Goal: Task Accomplishment & Management: Use online tool/utility

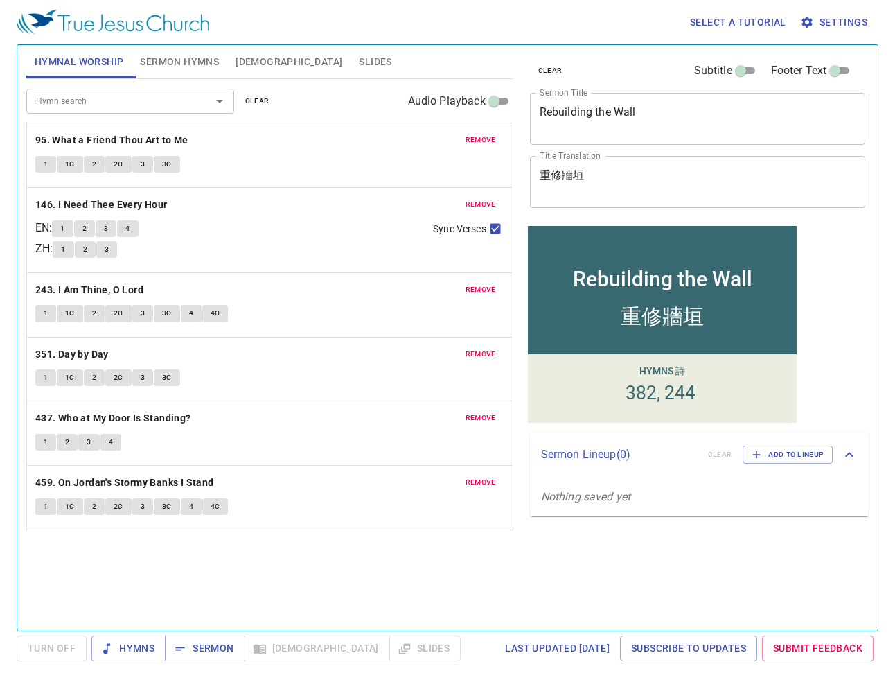
click at [297, 102] on div "Hymn search Hymn search clear Audio Playback" at bounding box center [269, 101] width 487 height 44
click at [255, 101] on span "clear" at bounding box center [257, 101] width 24 height 12
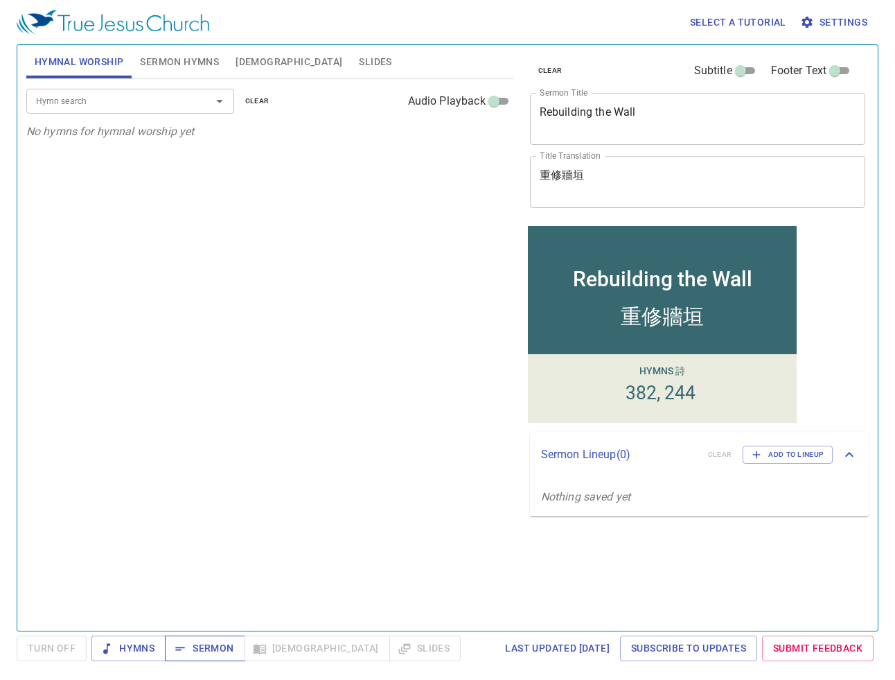
click at [204, 646] on span "Sermon" at bounding box center [205, 648] width 58 height 17
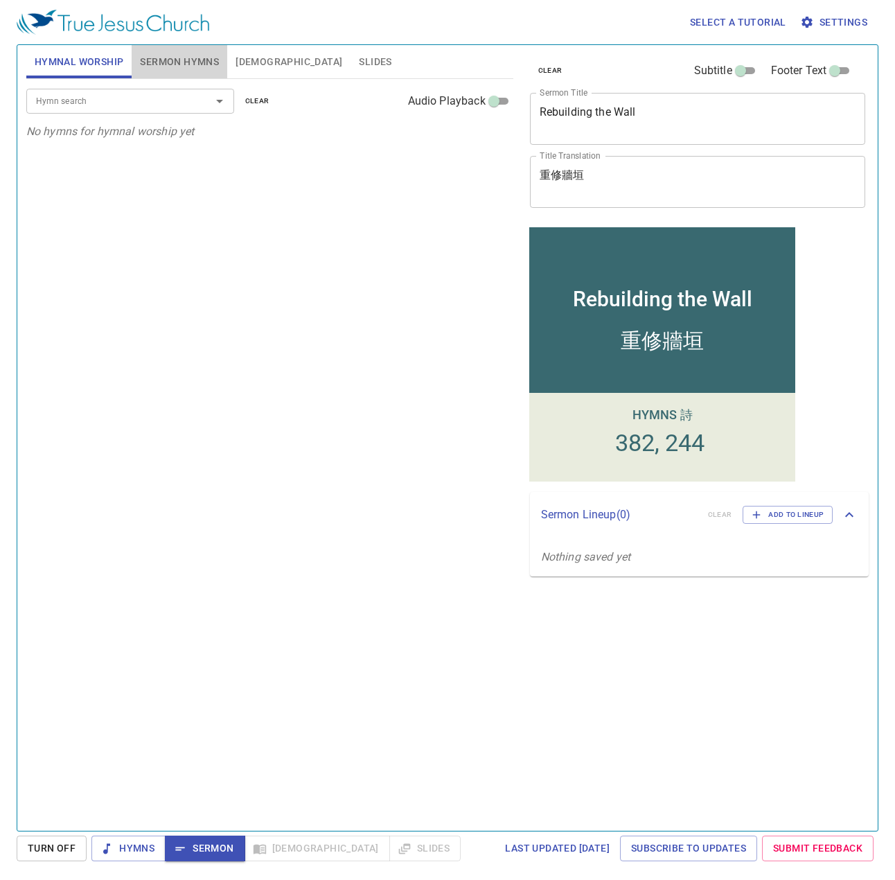
click at [161, 60] on span "Sermon Hymns" at bounding box center [179, 61] width 79 height 17
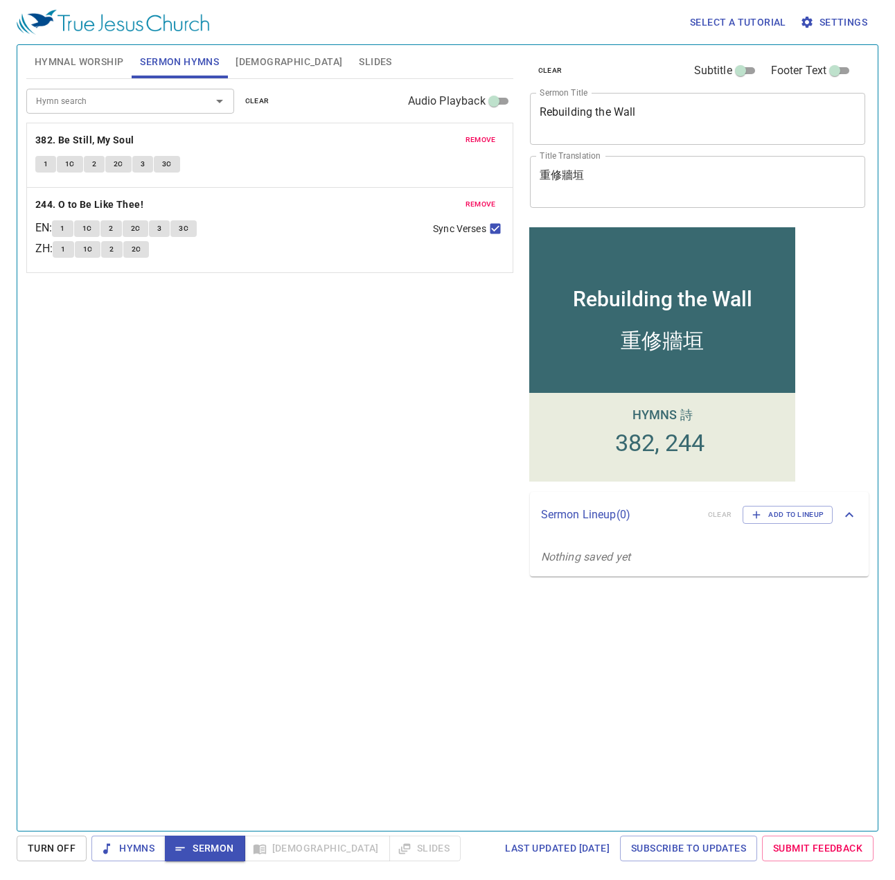
click at [673, 118] on textarea "Rebuilding the Wall" at bounding box center [698, 118] width 317 height 26
drag, startPoint x: 691, startPoint y: 107, endPoint x: 489, endPoint y: 112, distance: 201.7
click at [489, 112] on div "Hymnal Worship Sermon Hymns Bible Slides Hymn search Hymn search clear Audio Pl…" at bounding box center [448, 432] width 854 height 786
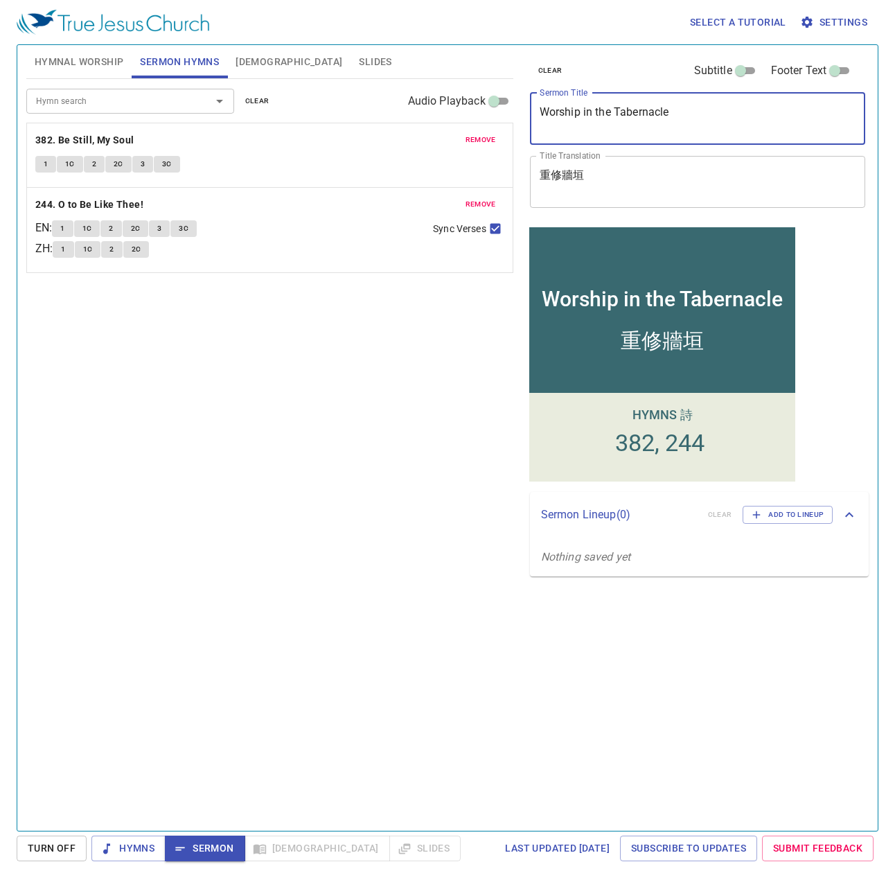
type textarea "Worship in the Tabernacle"
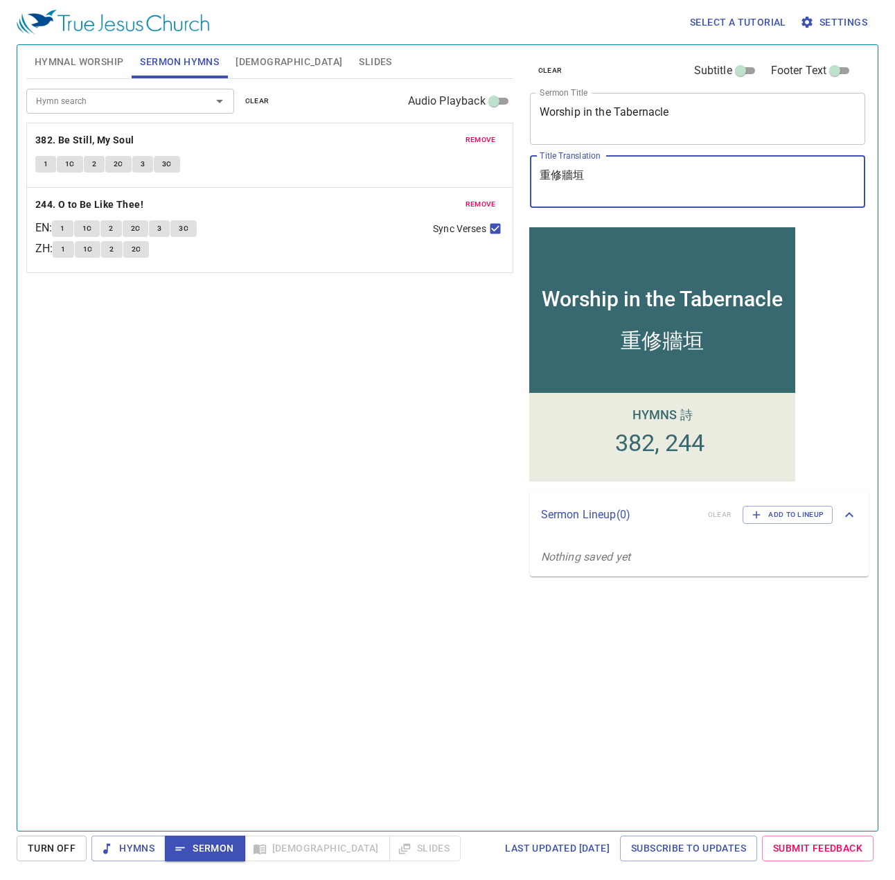
drag, startPoint x: 599, startPoint y: 175, endPoint x: 502, endPoint y: 191, distance: 98.2
click at [502, 191] on div "Hymnal Worship Sermon Hymns Bible Slides Hymn search Hymn search clear Audio Pl…" at bounding box center [448, 432] width 854 height 786
type textarea "真會幕中的崇拜"
click at [613, 110] on textarea "Worship in the Tabernacle" at bounding box center [698, 118] width 317 height 26
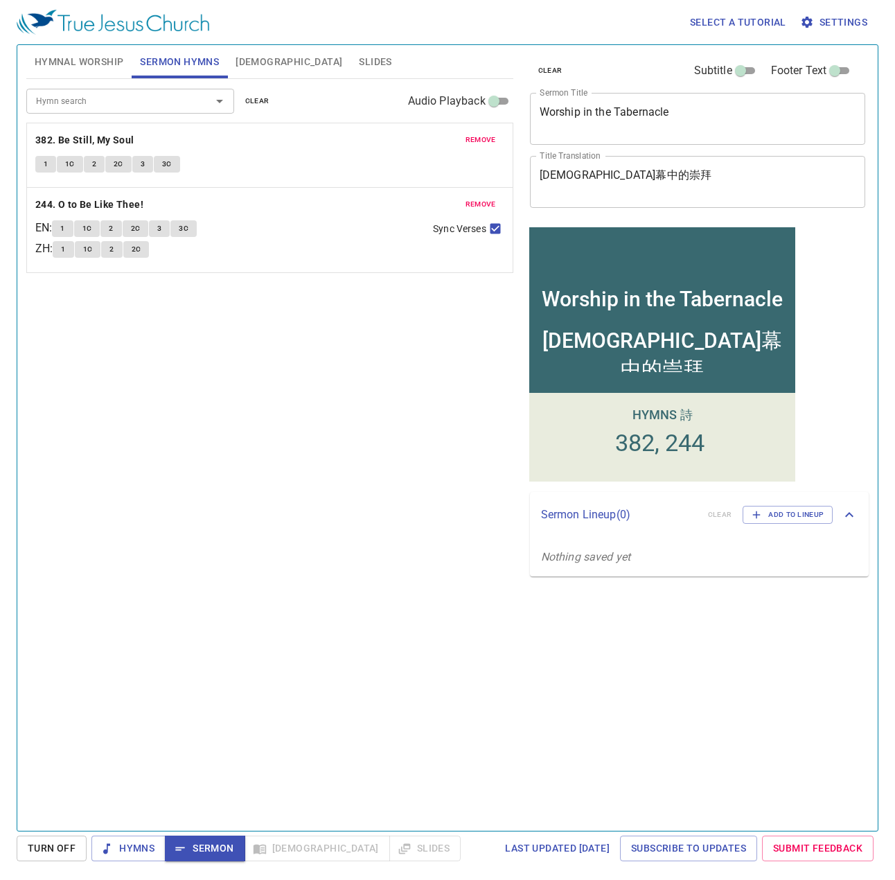
click at [616, 110] on textarea "Worship in the Tabernacle" at bounding box center [698, 118] width 317 height 26
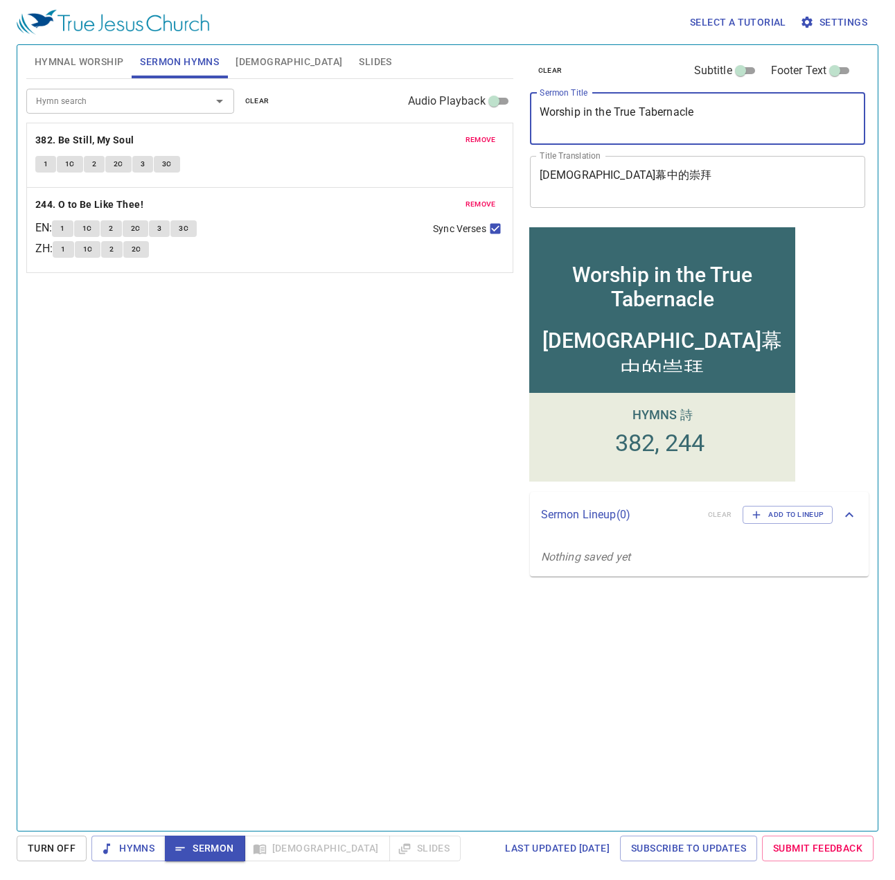
type textarea "Worship in the True Tabernacle"
click at [259, 103] on span "clear" at bounding box center [257, 101] width 24 height 12
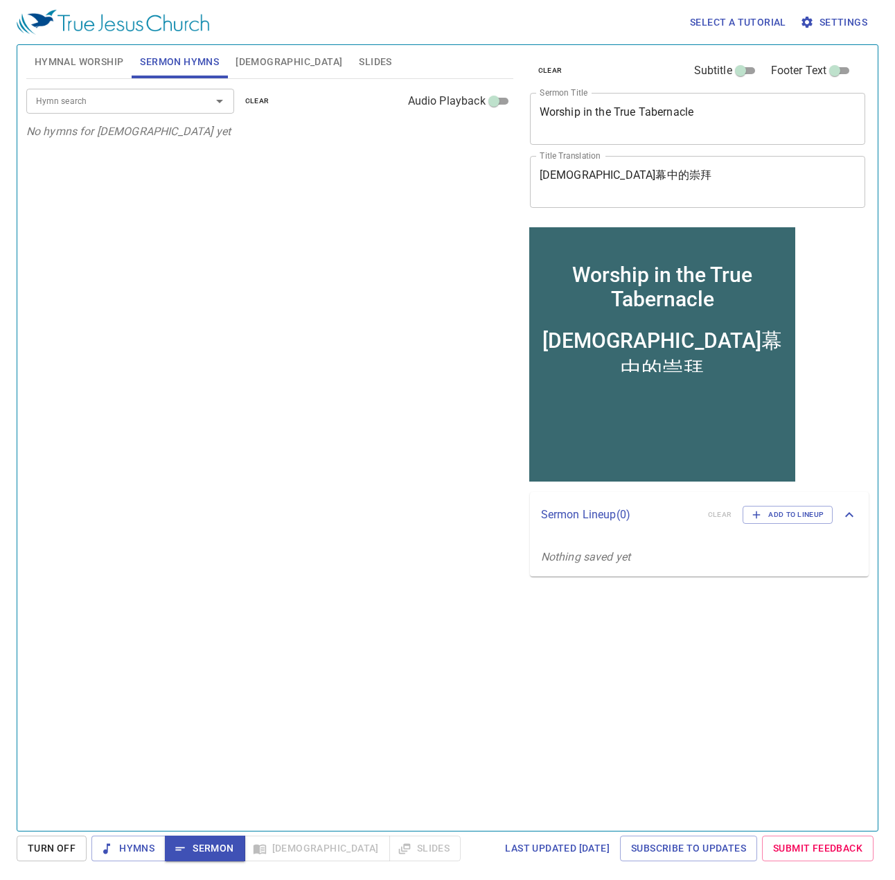
click at [114, 105] on input "Hymn search" at bounding box center [109, 101] width 159 height 16
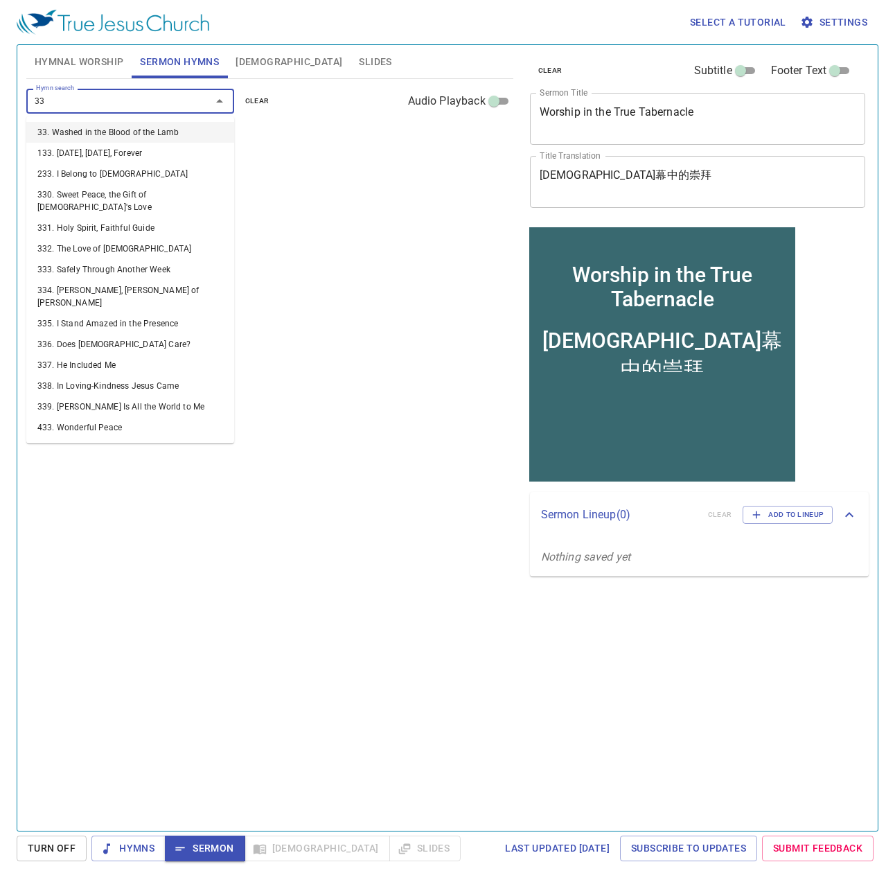
type input "333"
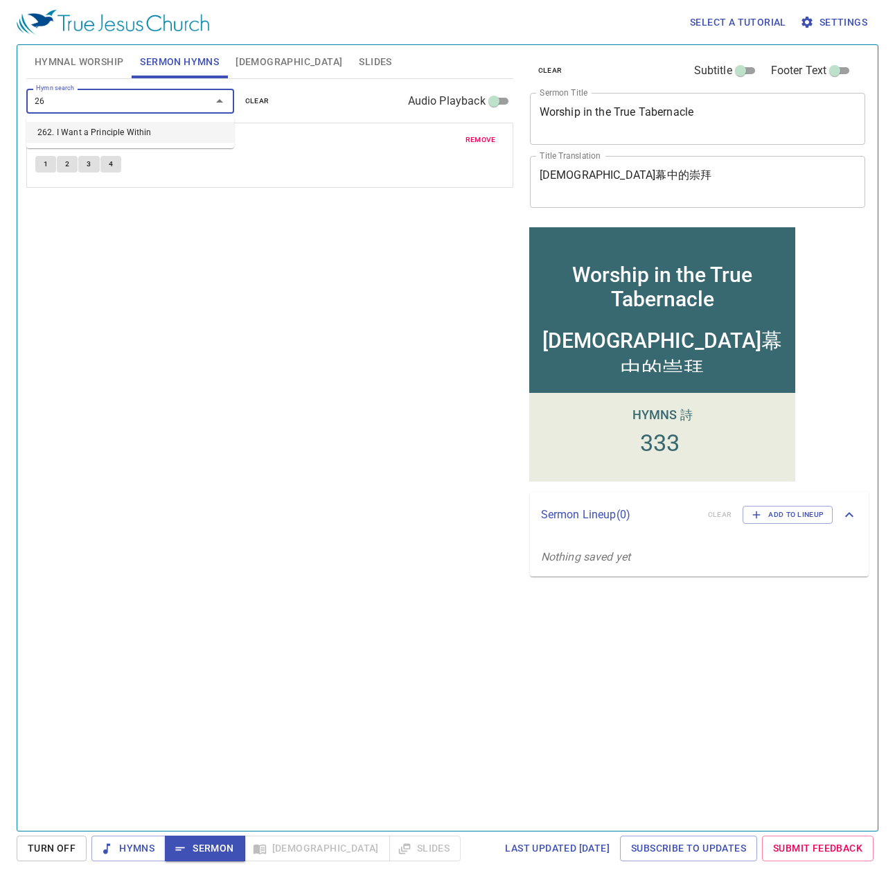
type input "2"
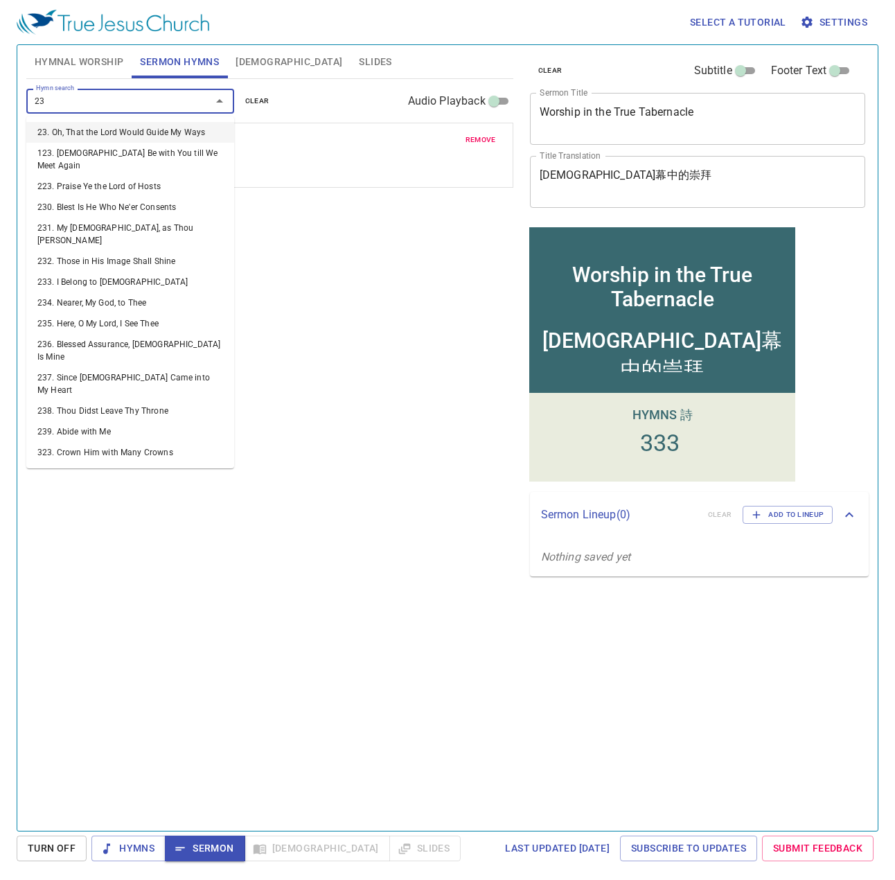
type input "2"
type input "235"
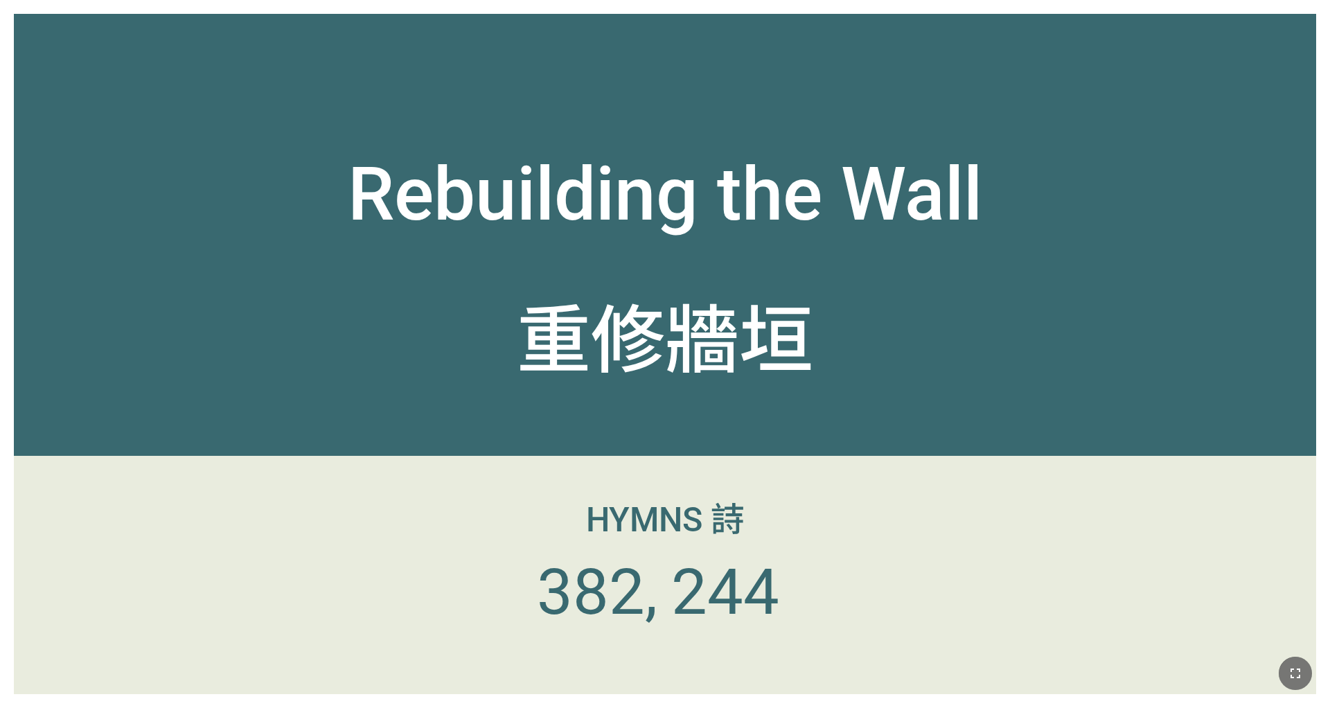
click at [886, 553] on icon "button" at bounding box center [1296, 673] width 17 height 17
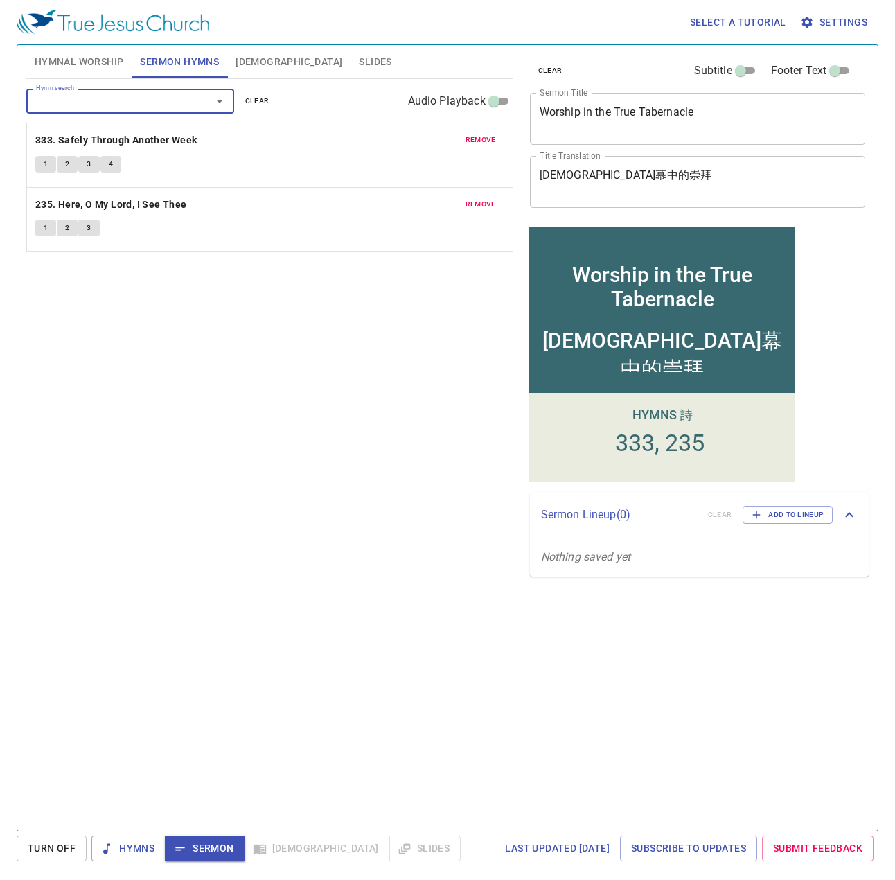
click at [85, 62] on span "Hymnal Worship" at bounding box center [79, 61] width 89 height 17
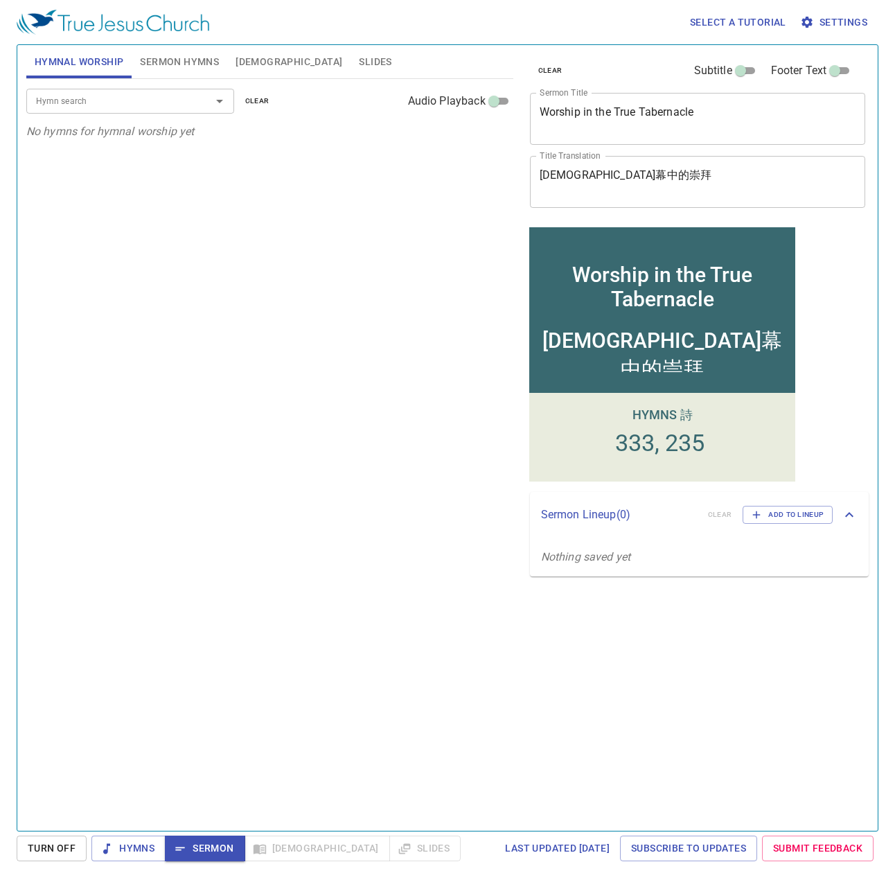
click at [170, 54] on span "Sermon Hymns" at bounding box center [179, 61] width 79 height 17
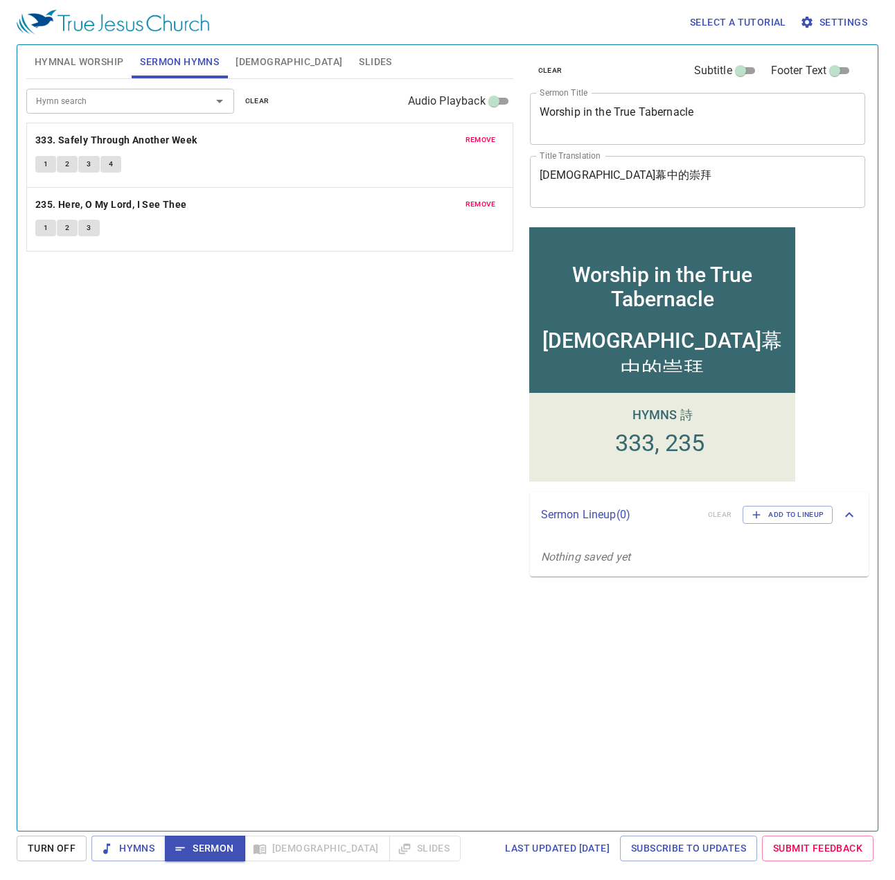
click at [652, 118] on textarea "Worship in the True Tabernacle" at bounding box center [698, 118] width 317 height 26
click at [607, 175] on textarea "[DEMOGRAPHIC_DATA]幕中的崇拜" at bounding box center [698, 181] width 317 height 26
click at [606, 175] on textarea "[DEMOGRAPHIC_DATA]幕中的崇拜" at bounding box center [698, 181] width 317 height 26
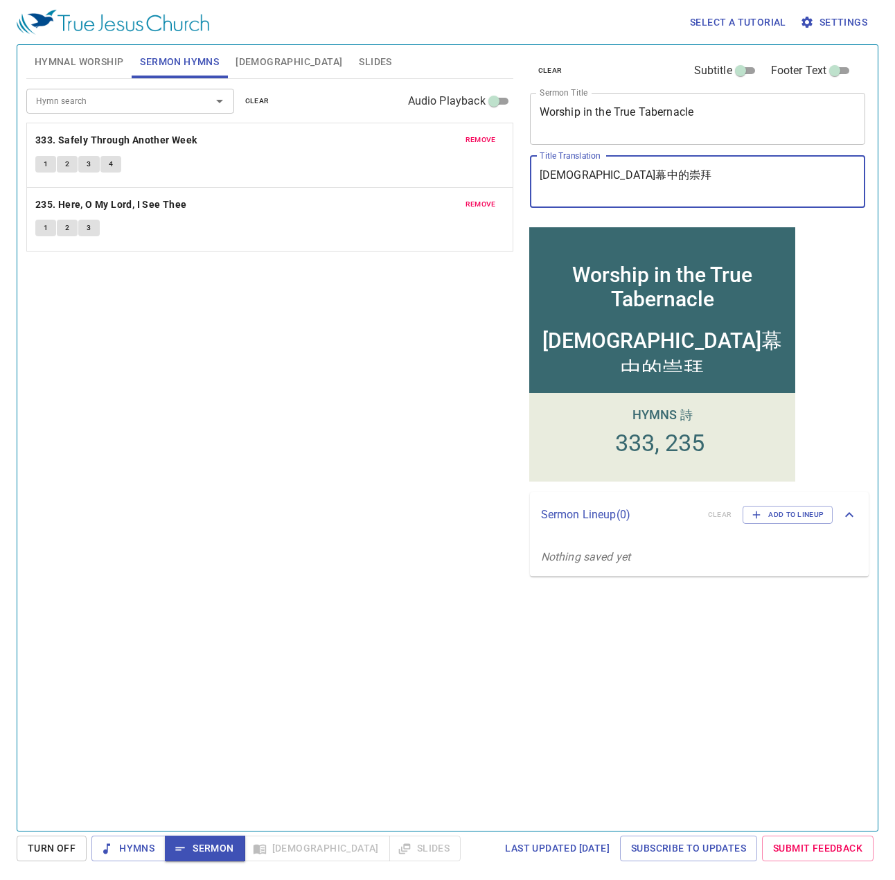
click at [606, 175] on textarea "[DEMOGRAPHIC_DATA]幕中的崇拜" at bounding box center [698, 181] width 317 height 26
click at [663, 113] on textarea "Worship in the True Tabernacle" at bounding box center [698, 118] width 317 height 26
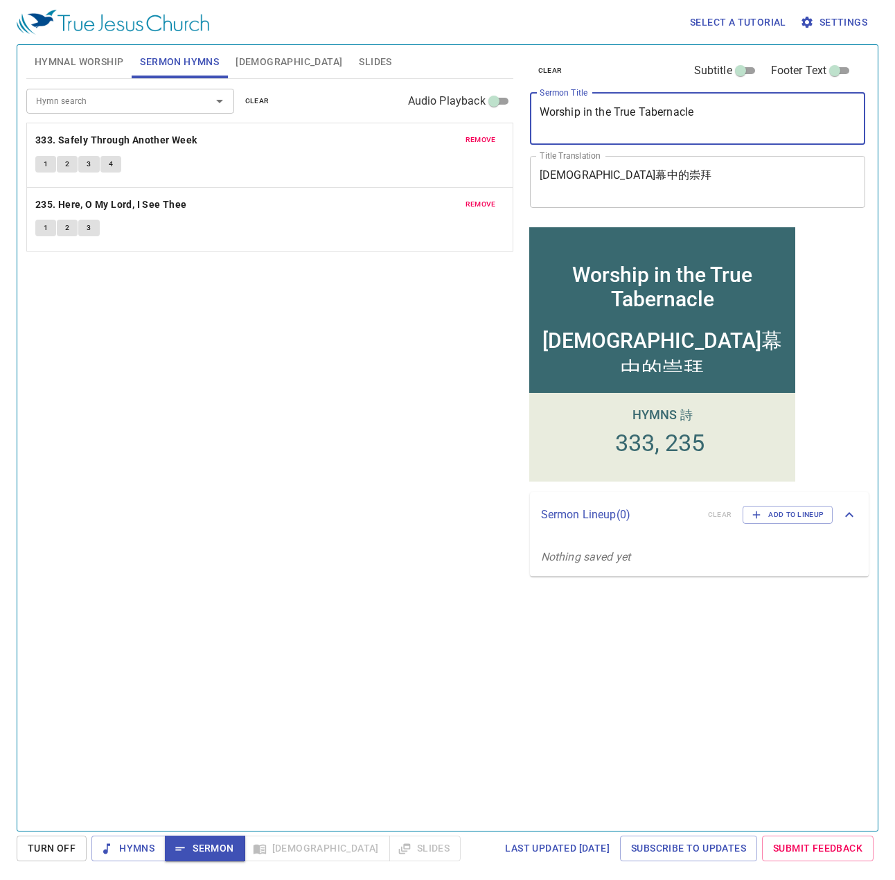
click at [663, 113] on textarea "Worship in the True Tabernacle" at bounding box center [698, 118] width 317 height 26
click at [663, 112] on textarea "Worship in the True Tabernacle" at bounding box center [698, 118] width 317 height 26
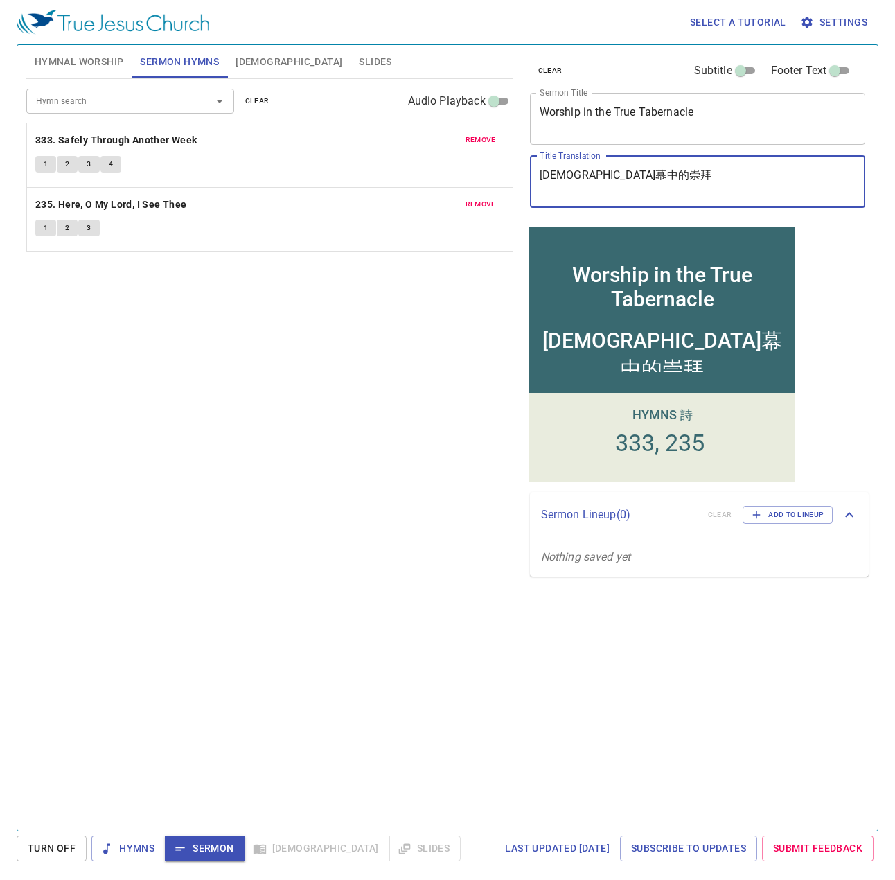
drag, startPoint x: 617, startPoint y: 175, endPoint x: 468, endPoint y: 186, distance: 149.4
click at [469, 184] on div "Hymnal Worship Sermon Hymns [DEMOGRAPHIC_DATA] Slides Hymn search Hymn search c…" at bounding box center [448, 432] width 854 height 786
drag, startPoint x: 330, startPoint y: 354, endPoint x: 331, endPoint y: 345, distance: 9.1
click at [331, 353] on div "Hymn search Hymn search clear Audio Playback remove 333. Safely Through Another…" at bounding box center [269, 449] width 487 height 740
click at [663, 112] on textarea "Worship in the True Tabernacle" at bounding box center [698, 118] width 317 height 26
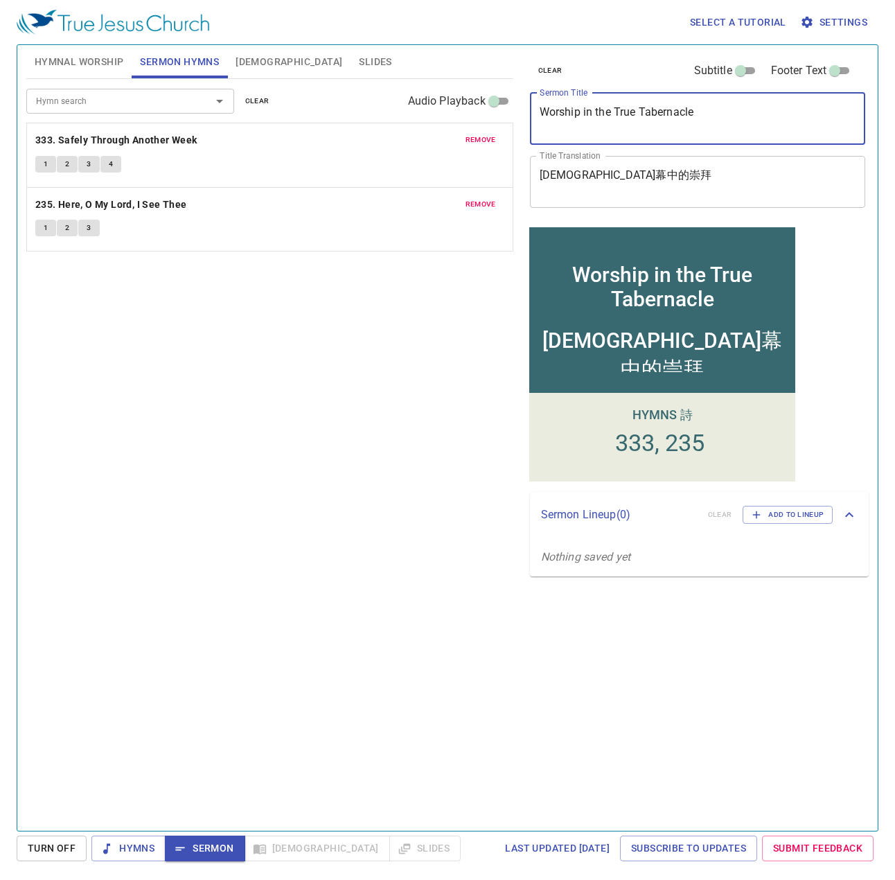
click at [663, 112] on textarea "Worship in the True Tabernacle" at bounding box center [698, 118] width 317 height 26
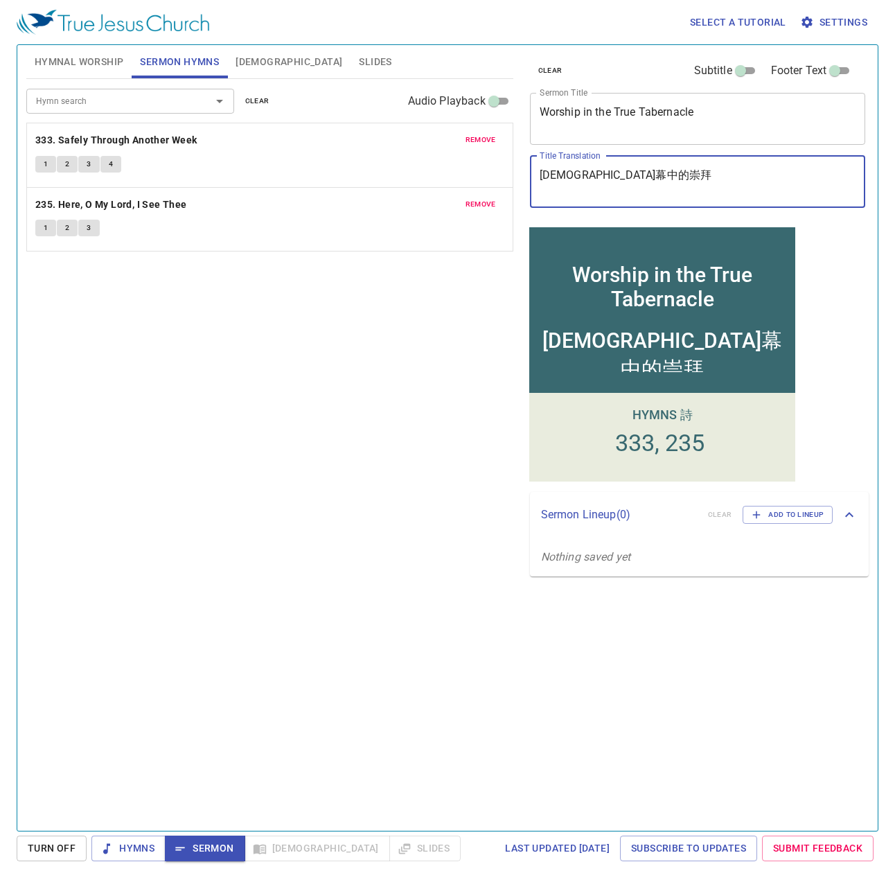
click at [577, 186] on textarea "[DEMOGRAPHIC_DATA]幕中的崇拜" at bounding box center [698, 181] width 317 height 26
click at [579, 179] on textarea "[DEMOGRAPHIC_DATA]幕中的崇拜" at bounding box center [698, 181] width 317 height 26
click at [67, 53] on span "Hymnal Worship" at bounding box center [79, 61] width 89 height 17
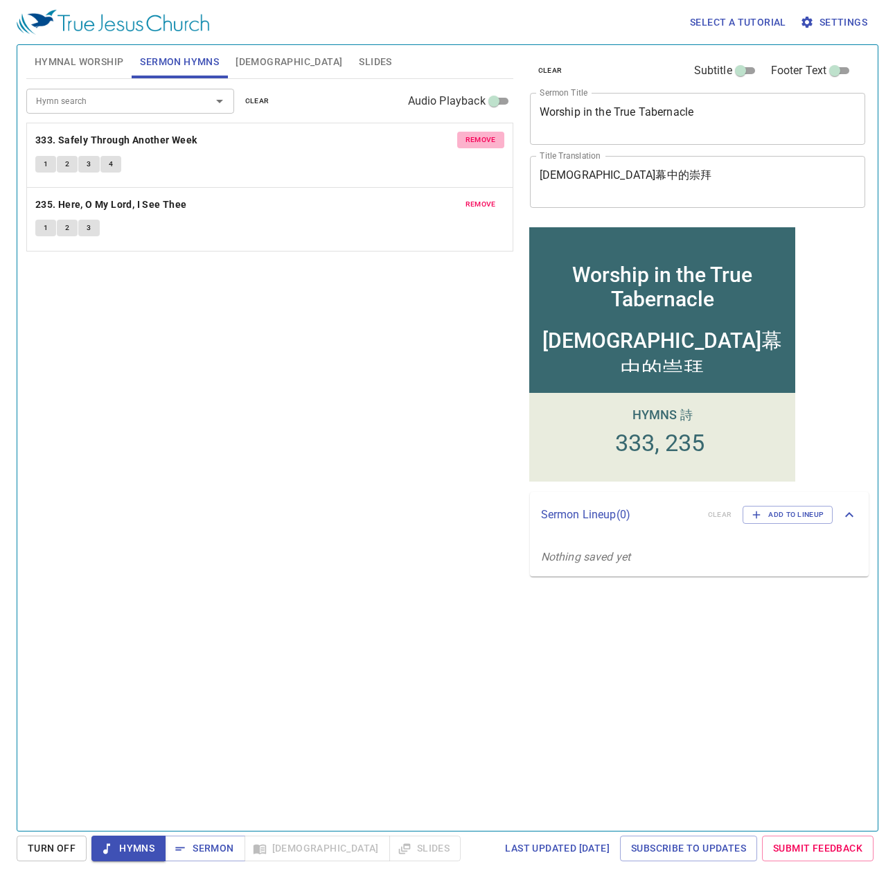
click at [474, 141] on span "remove" at bounding box center [481, 140] width 30 height 12
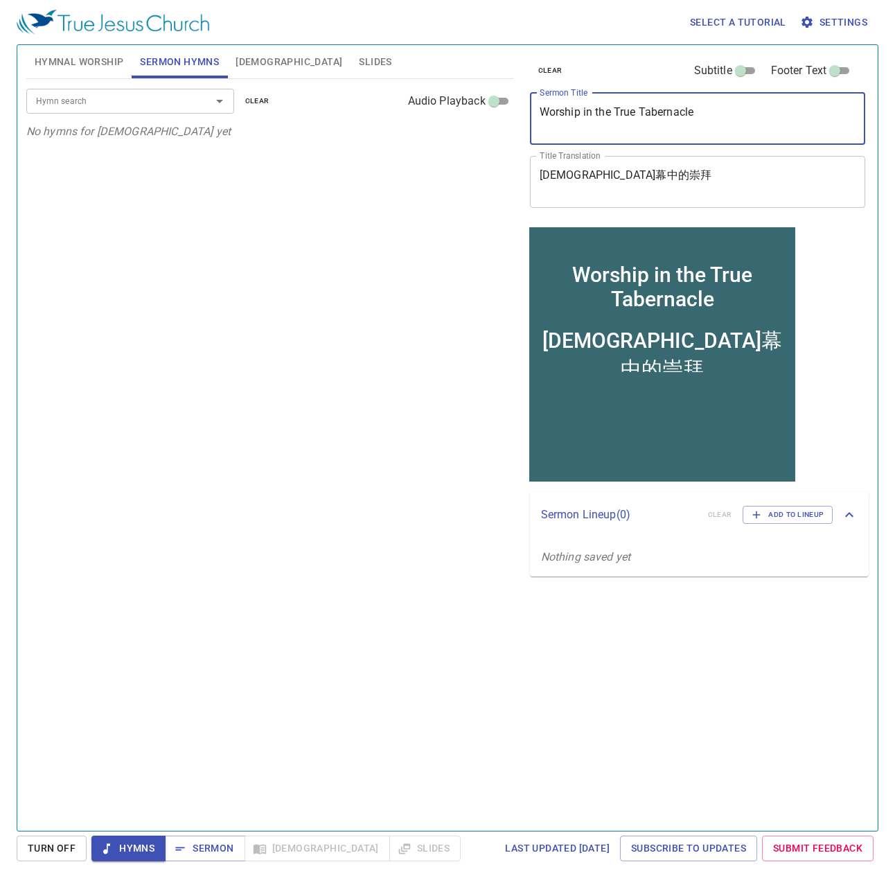
click at [651, 125] on textarea "Worship in the True Tabernacle" at bounding box center [698, 118] width 317 height 26
click at [651, 123] on textarea "Worship in the True Tabernacle" at bounding box center [698, 118] width 317 height 26
click at [651, 111] on textarea "Worship in the True Tabernacle" at bounding box center [698, 118] width 317 height 26
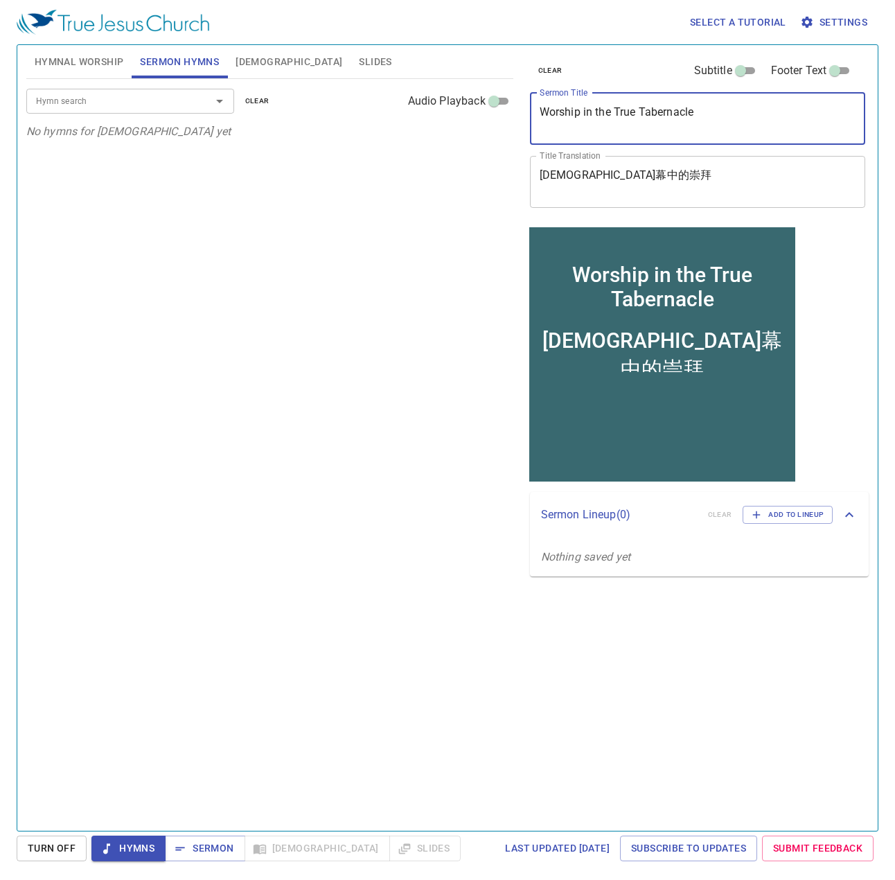
click at [651, 111] on textarea "Worship in the True Tabernacle" at bounding box center [698, 118] width 317 height 26
click at [622, 172] on textarea "真會幕中的崇拜" at bounding box center [698, 181] width 317 height 26
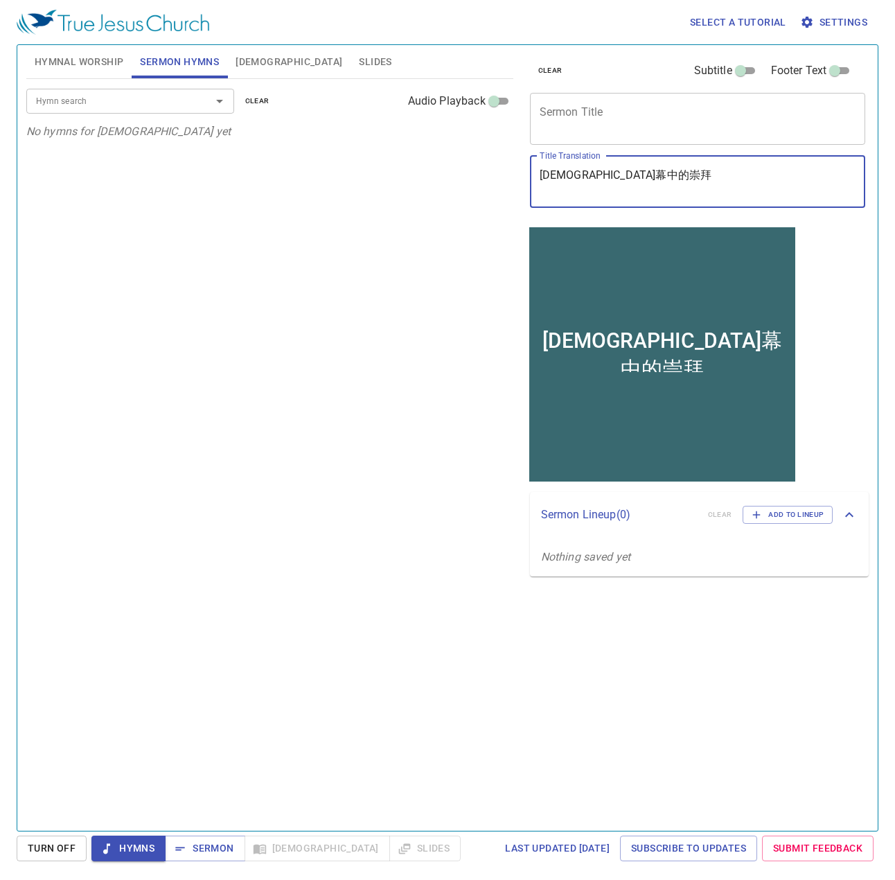
click at [622, 172] on textarea "真會幕中的崇拜" at bounding box center [698, 181] width 317 height 26
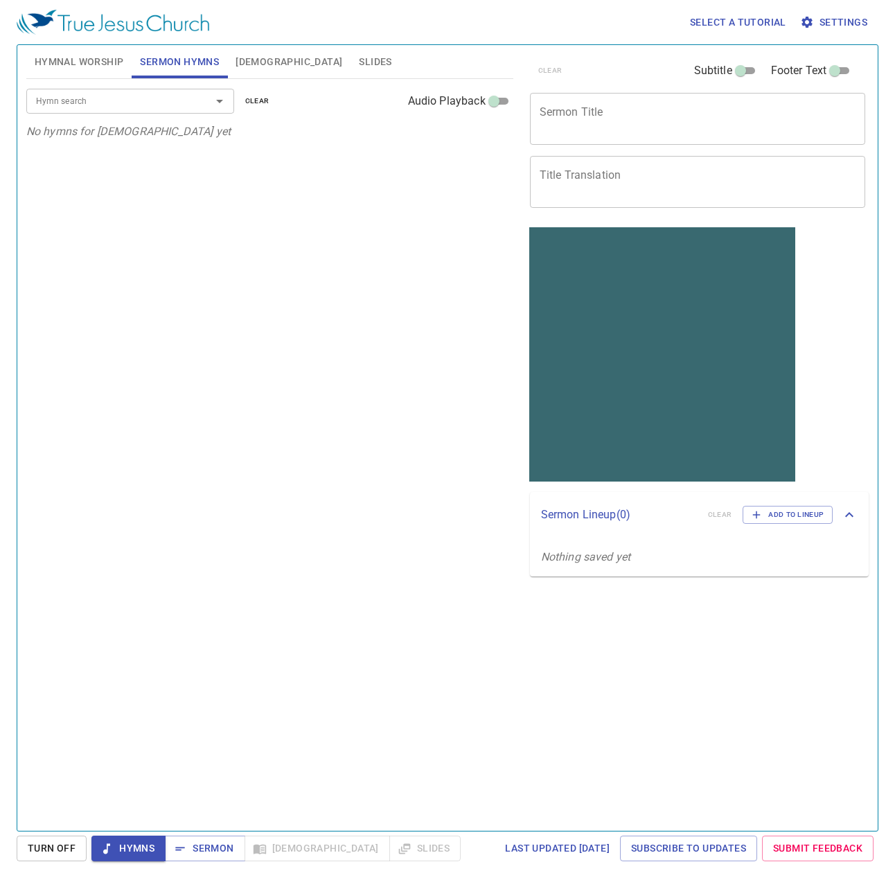
drag, startPoint x: 773, startPoint y: 739, endPoint x: 811, endPoint y: 701, distance: 52.9
click at [775, 736] on div "clear Subtitle Footer Text Sermon Title x Sermon Title Title Translation x Titl…" at bounding box center [697, 432] width 356 height 786
click at [114, 58] on span "Hymnal Worship" at bounding box center [79, 61] width 89 height 17
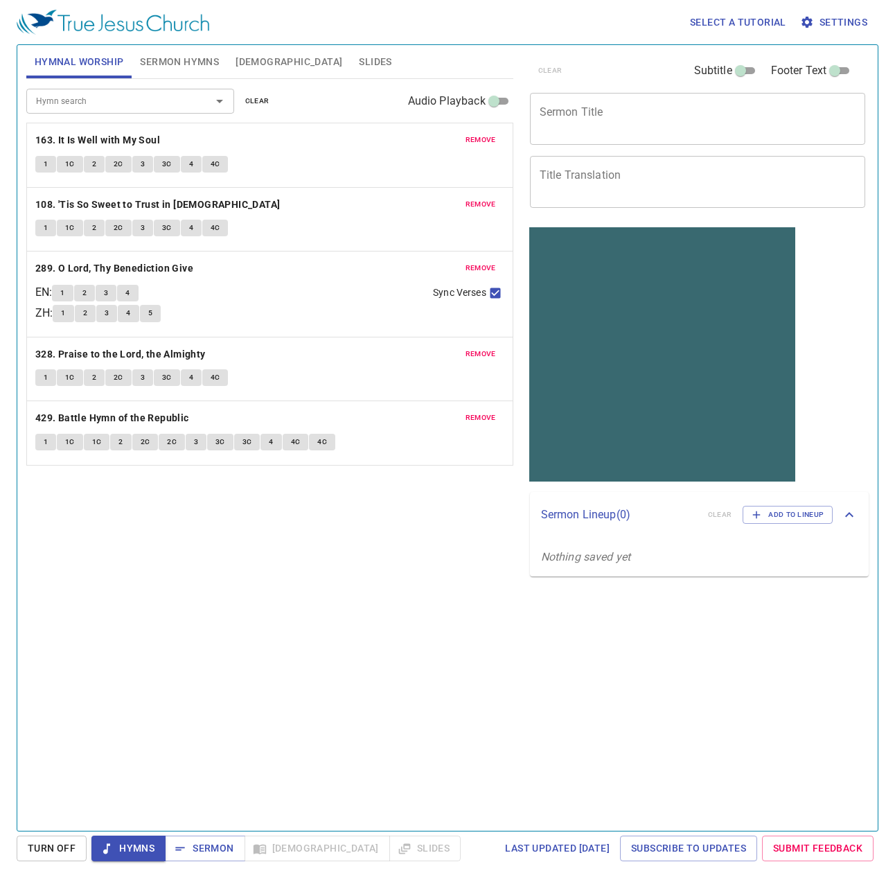
click at [471, 141] on span "remove" at bounding box center [481, 140] width 30 height 12
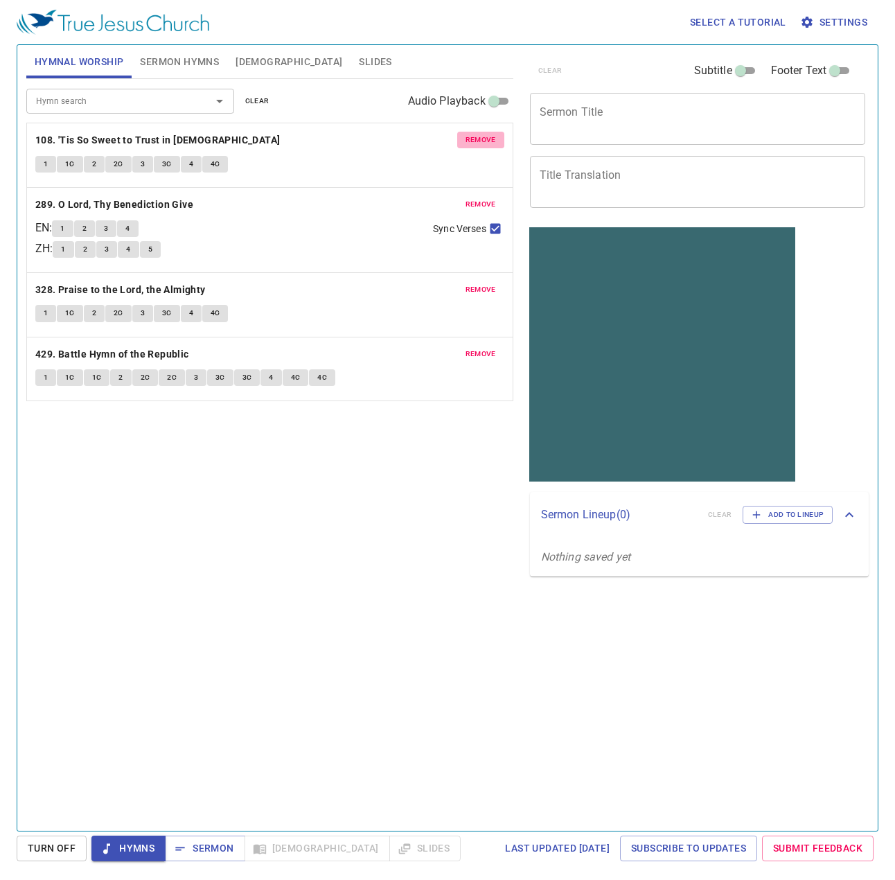
click at [471, 141] on span "remove" at bounding box center [481, 140] width 30 height 12
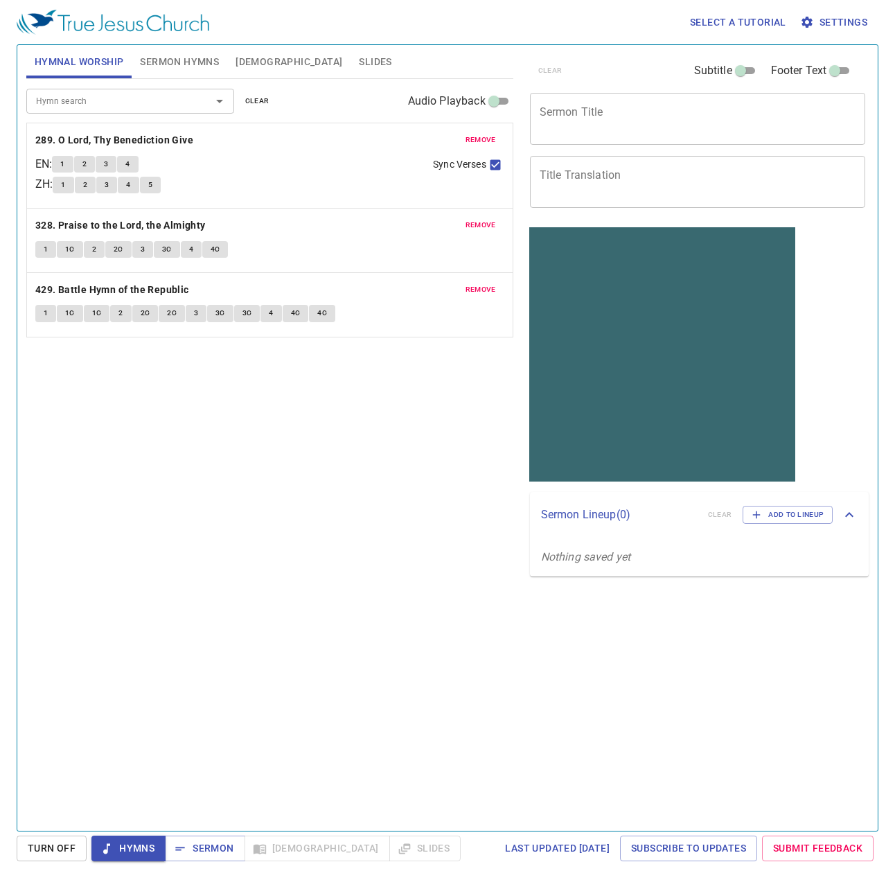
click at [471, 141] on span "remove" at bounding box center [481, 140] width 30 height 12
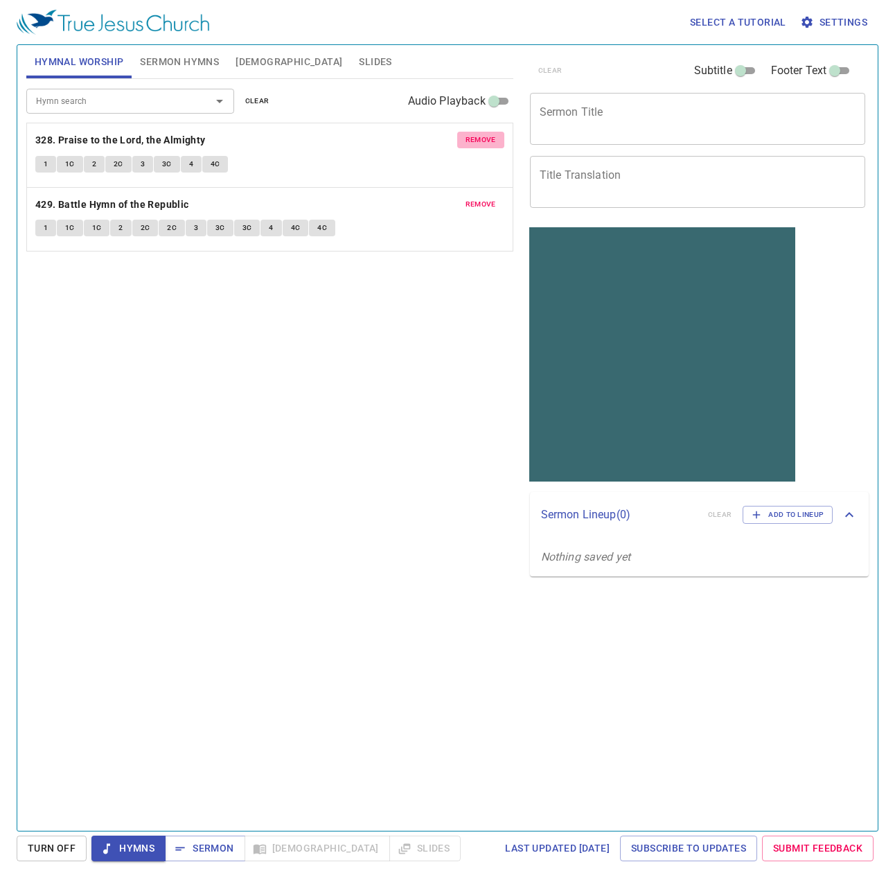
click at [471, 141] on span "remove" at bounding box center [481, 140] width 30 height 12
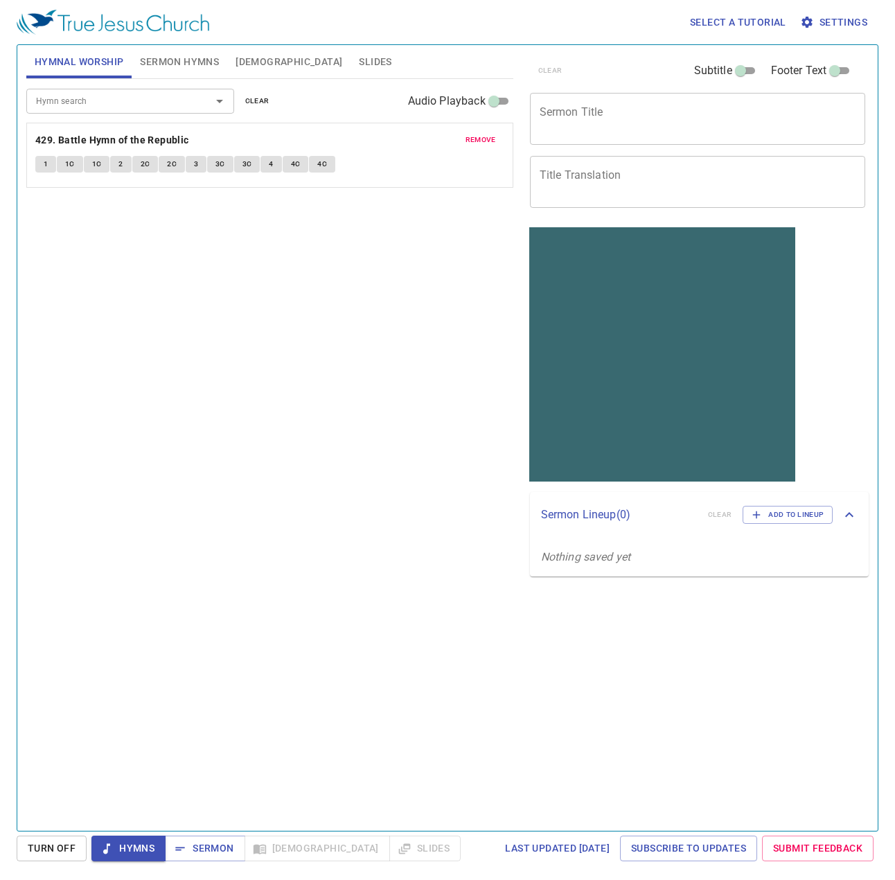
click at [470, 140] on span "remove" at bounding box center [481, 140] width 30 height 12
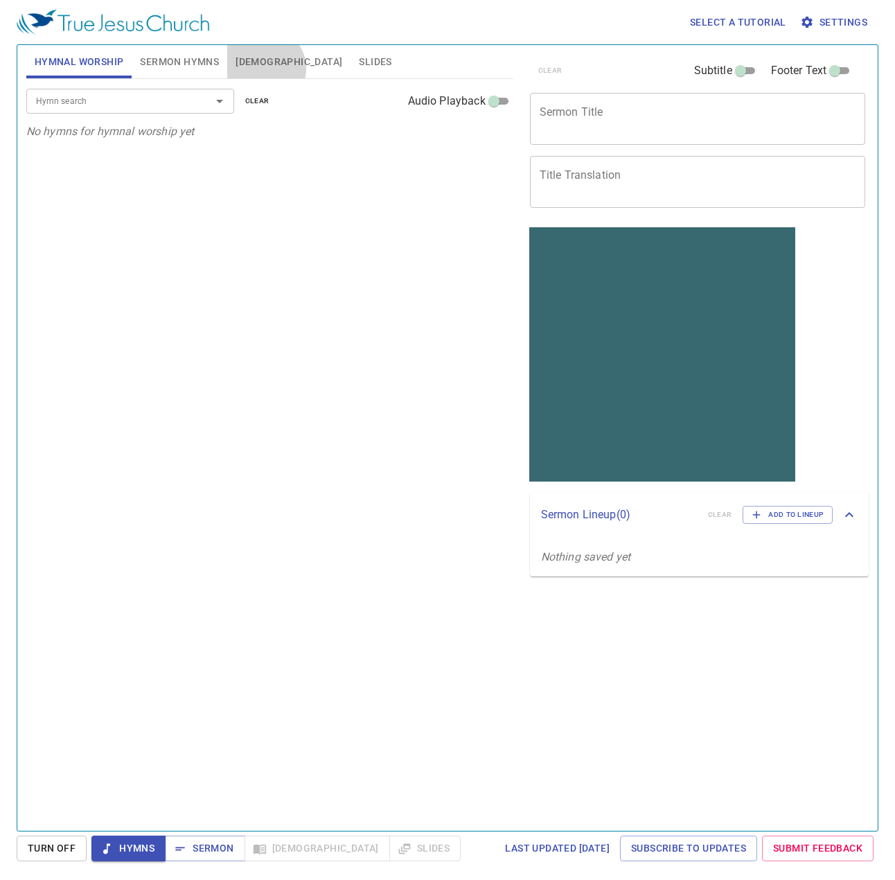
click at [263, 69] on button "[DEMOGRAPHIC_DATA]" at bounding box center [288, 61] width 123 height 33
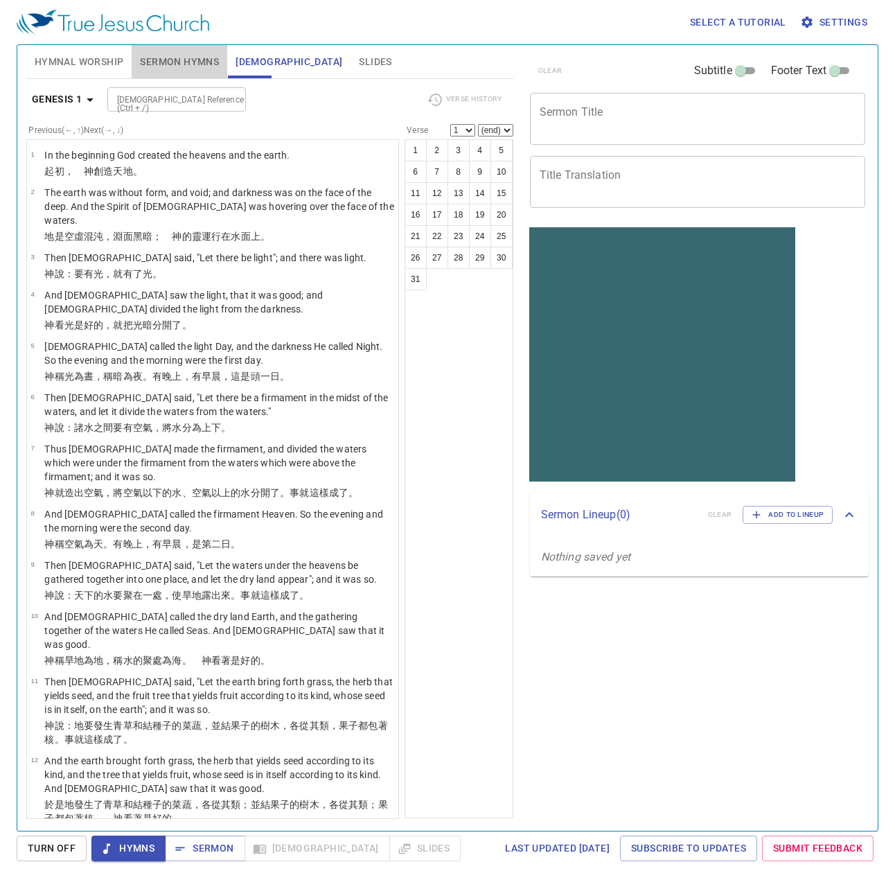
click at [209, 67] on span "Sermon Hymns" at bounding box center [179, 61] width 79 height 17
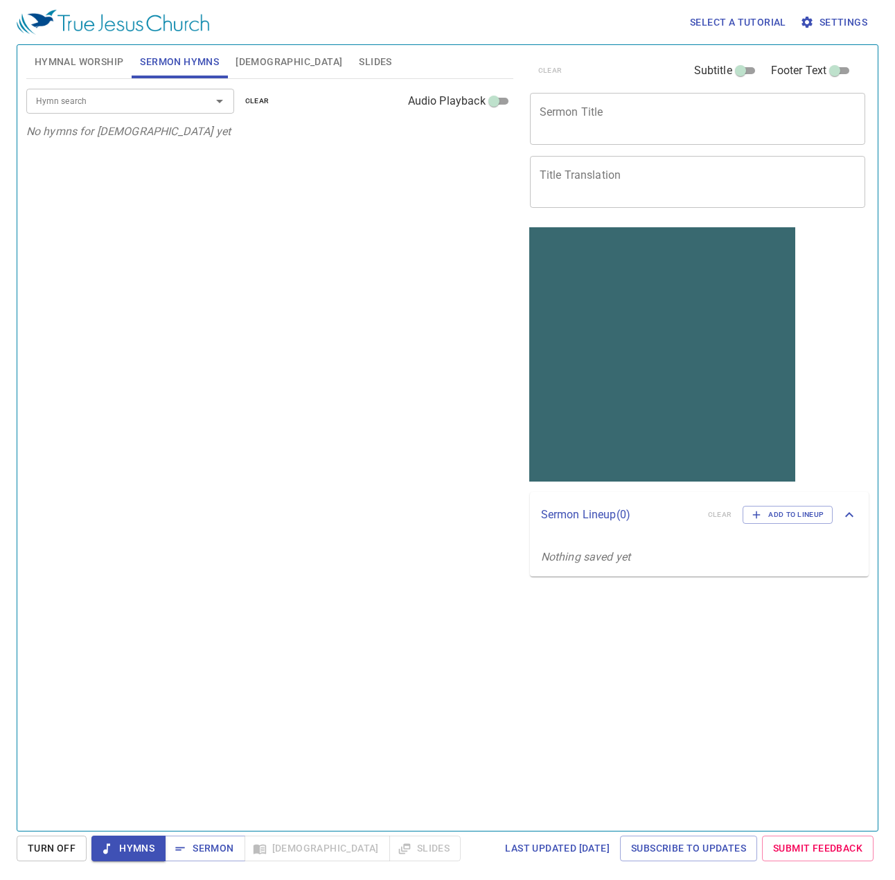
click at [359, 57] on span "Slides" at bounding box center [375, 61] width 33 height 17
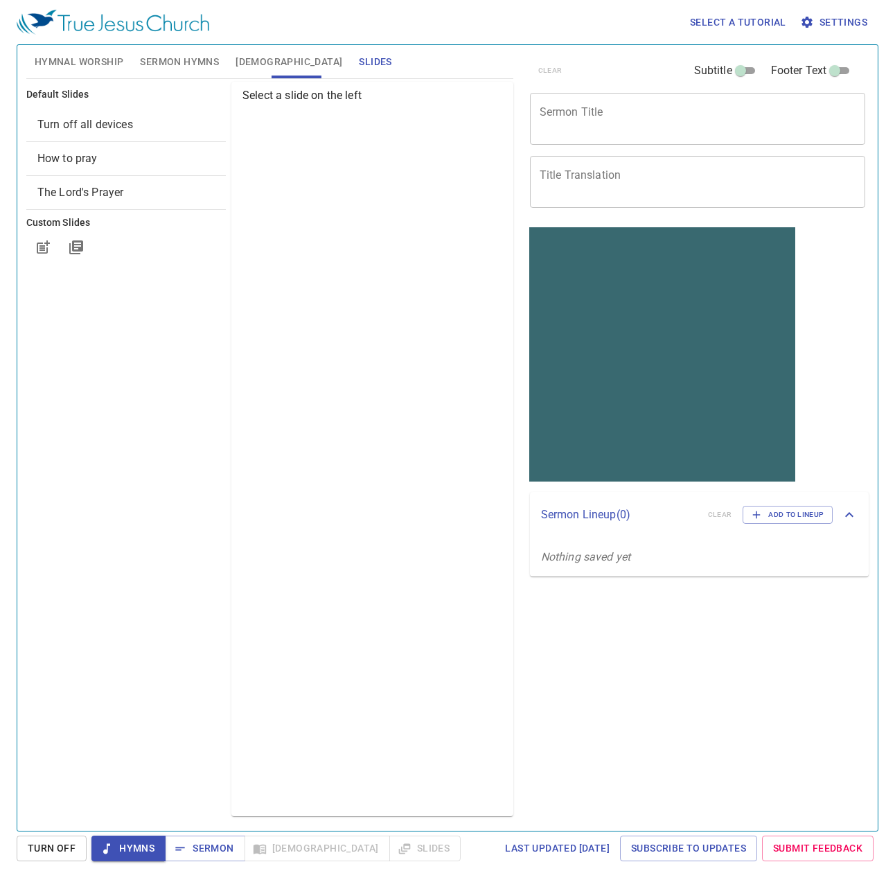
click at [100, 69] on span "Hymnal Worship" at bounding box center [79, 61] width 89 height 17
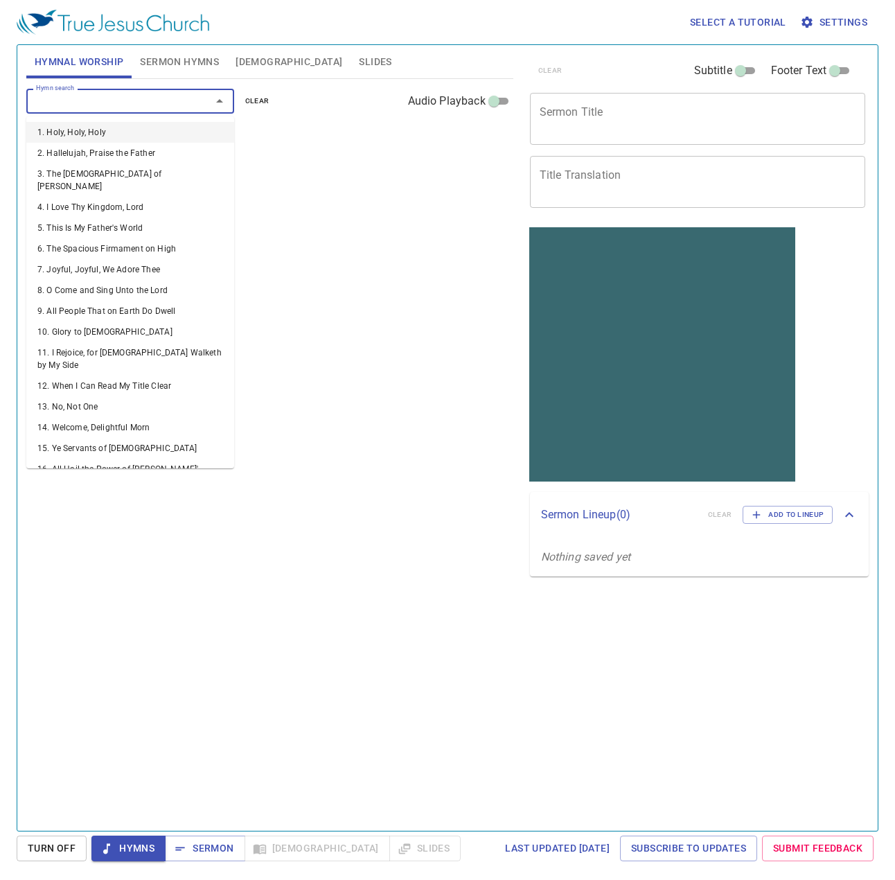
click at [101, 106] on input "Hymn search" at bounding box center [109, 101] width 159 height 16
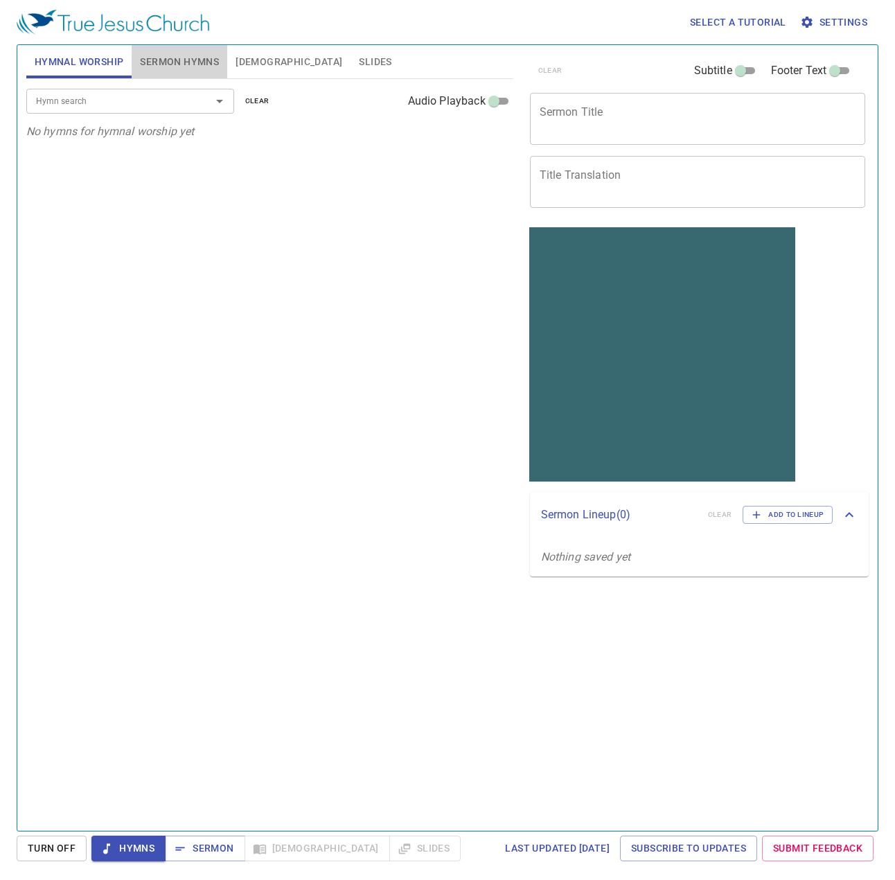
click at [160, 51] on button "Sermon Hymns" at bounding box center [180, 61] width 96 height 33
click at [96, 45] on button "Hymnal Worship" at bounding box center [79, 61] width 106 height 33
click at [103, 100] on input "Hymn search" at bounding box center [109, 101] width 159 height 16
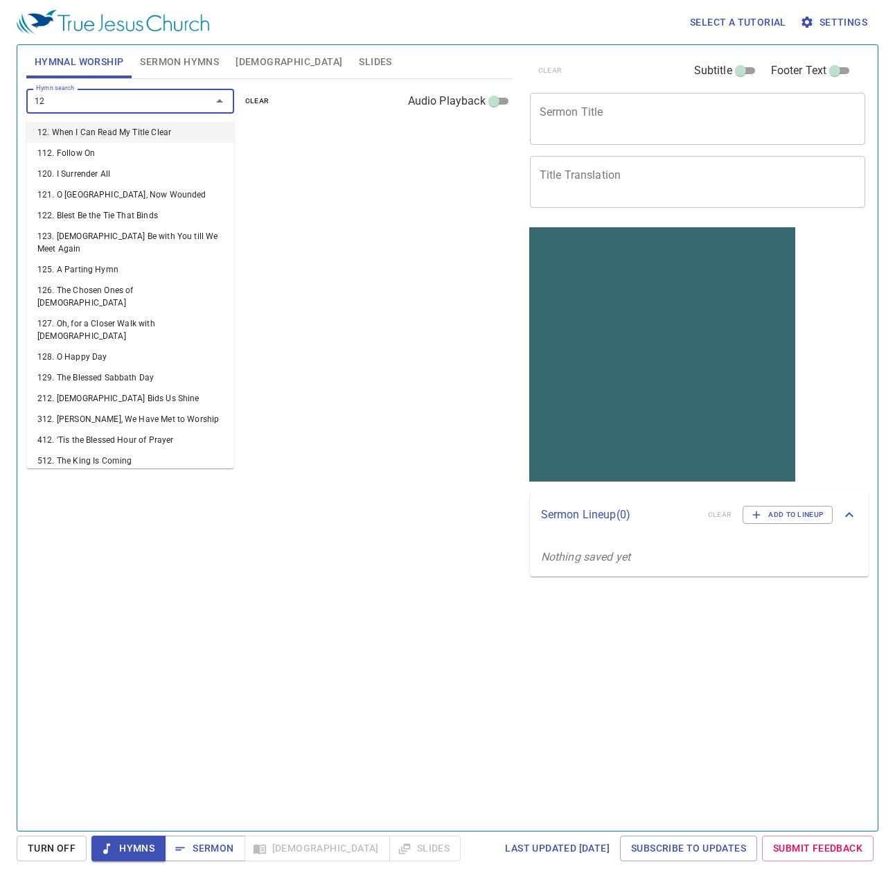
type input "126"
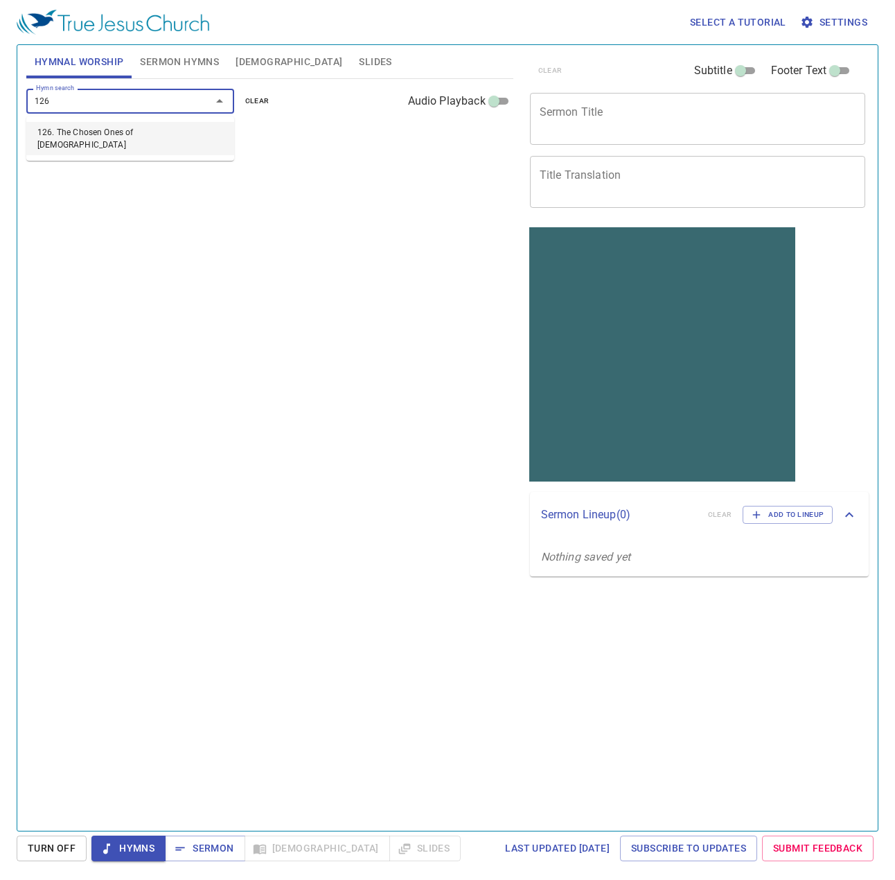
click at [107, 132] on li "126. The Chosen Ones of [DEMOGRAPHIC_DATA]" at bounding box center [130, 138] width 208 height 33
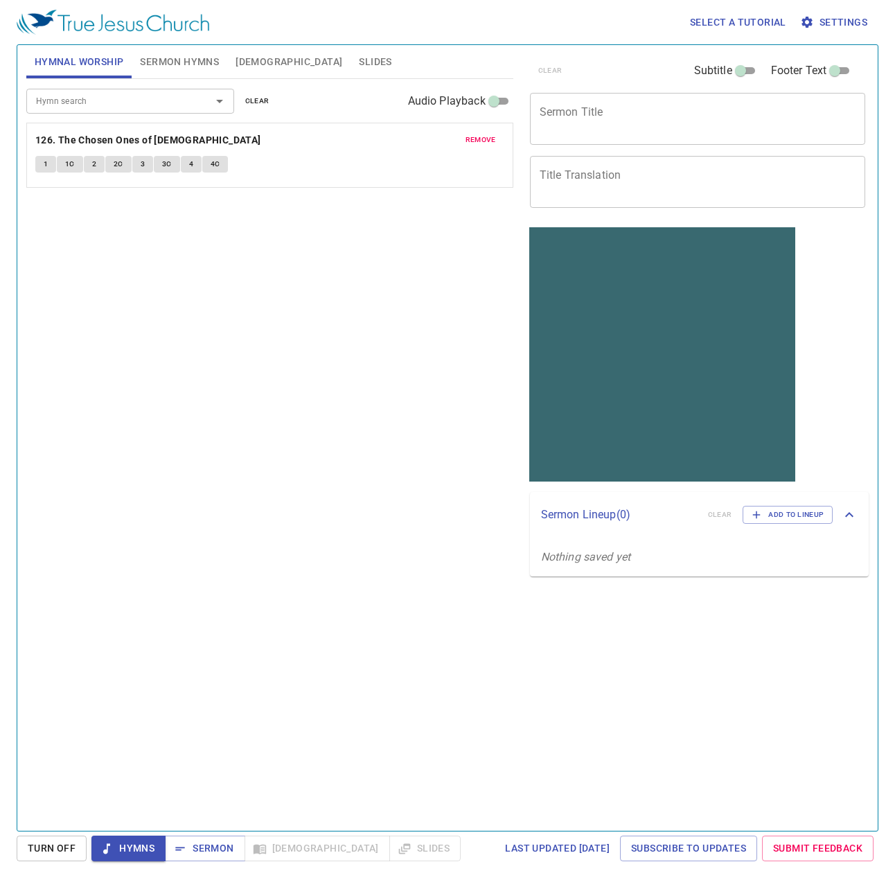
click at [252, 265] on div "Hymn search Hymn search clear Audio Playback remove 126. The Chosen Ones of God…" at bounding box center [269, 449] width 487 height 740
